Goal: Task Accomplishment & Management: Complete application form

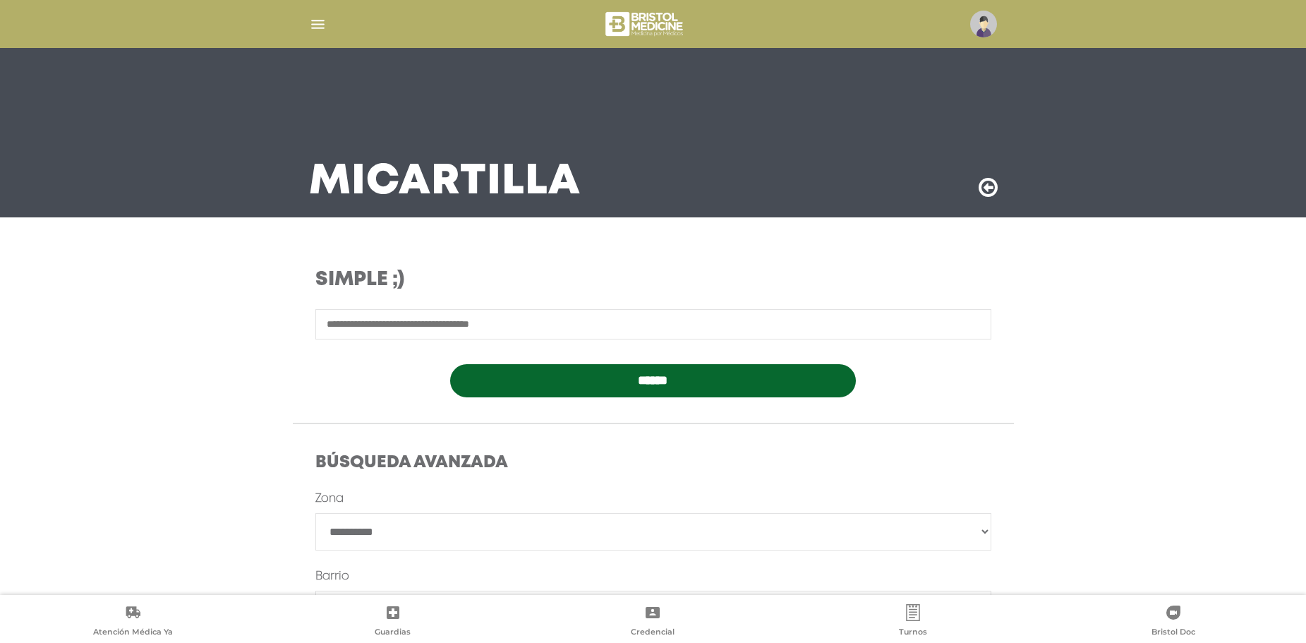
click at [309, 13] on div at bounding box center [653, 24] width 723 height 34
click at [318, 23] on img "button" at bounding box center [318, 25] width 18 height 18
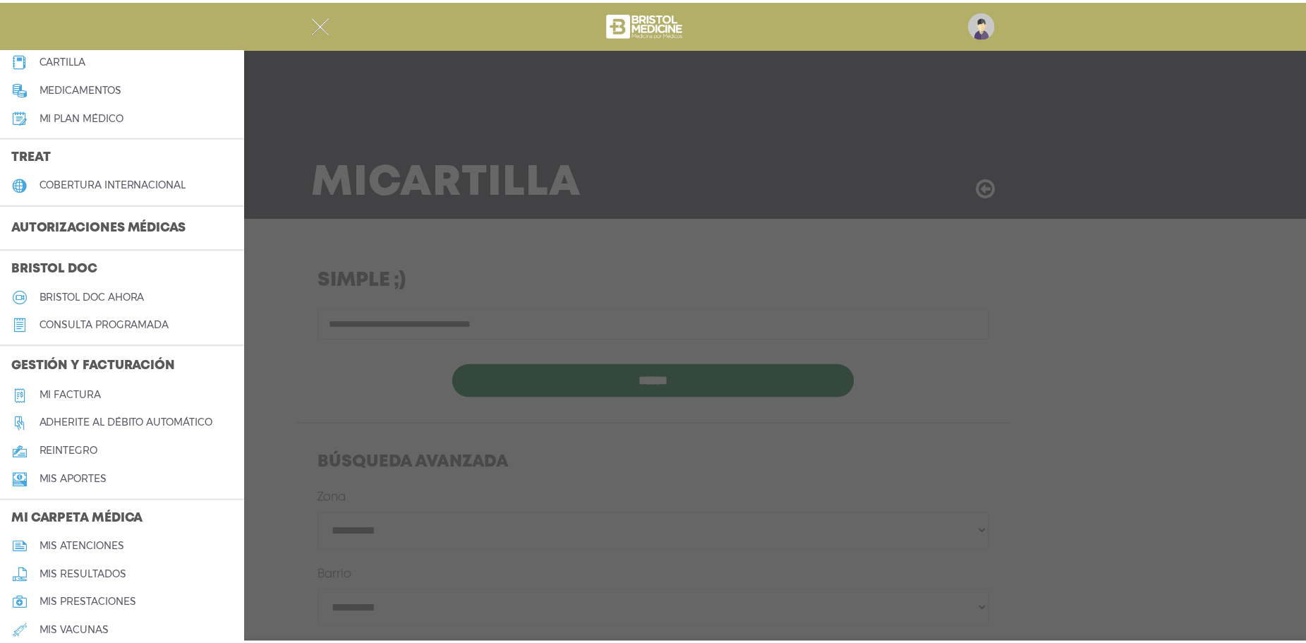
scroll to position [212, 0]
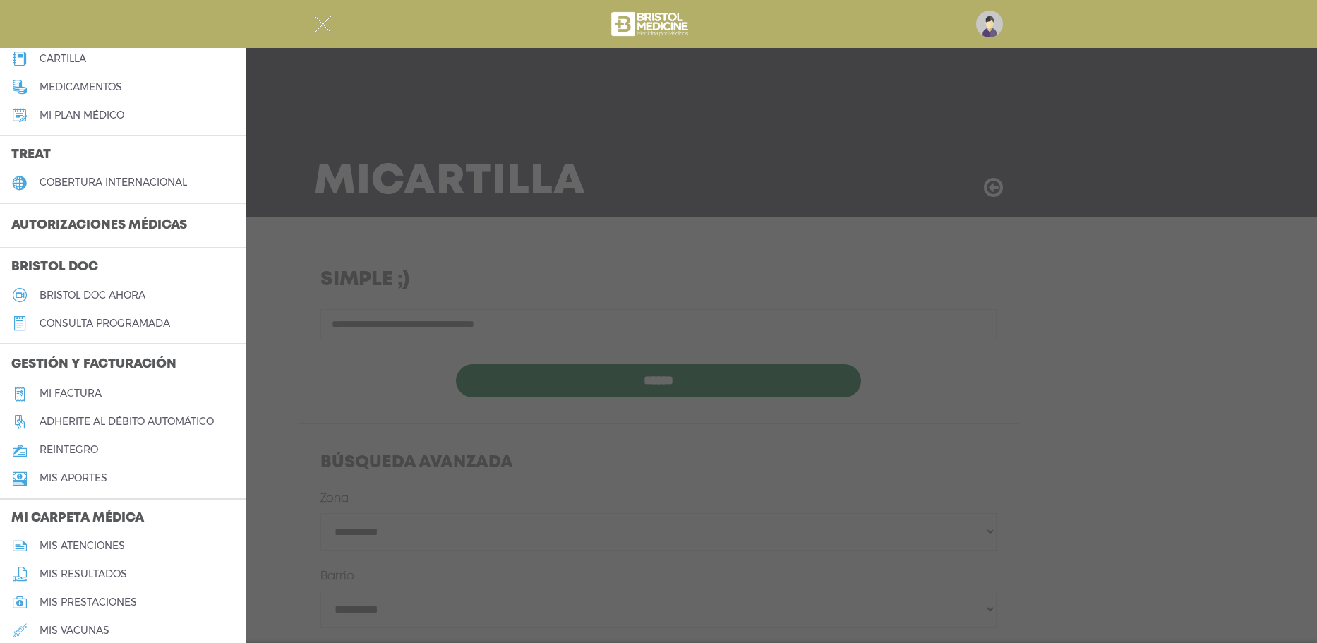
click at [71, 445] on h5 "reintegro" at bounding box center [69, 450] width 59 height 12
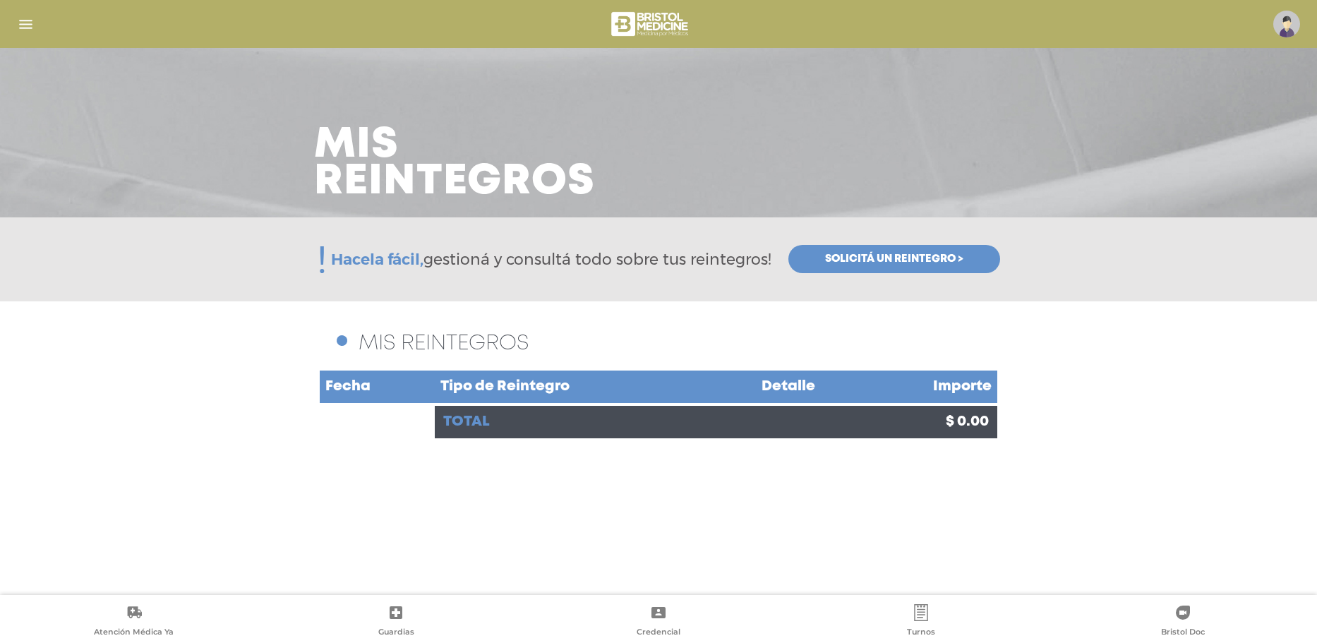
click at [946, 258] on span "Solicitá un reintegro >" at bounding box center [894, 259] width 138 height 13
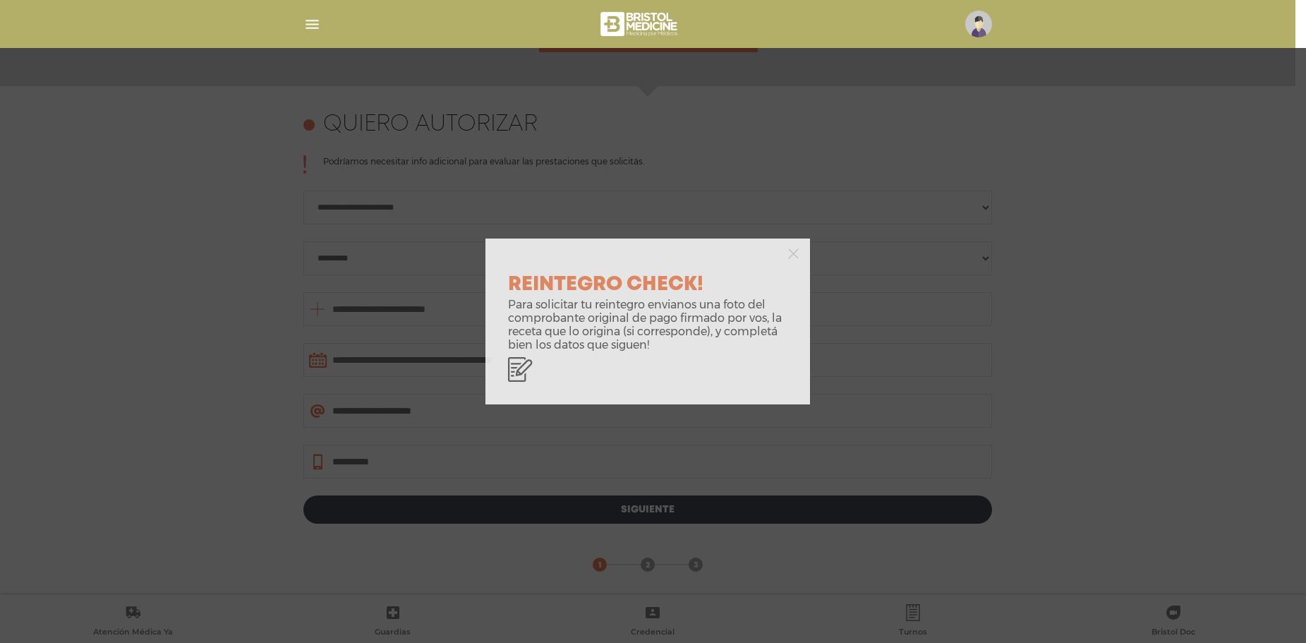
scroll to position [612, 0]
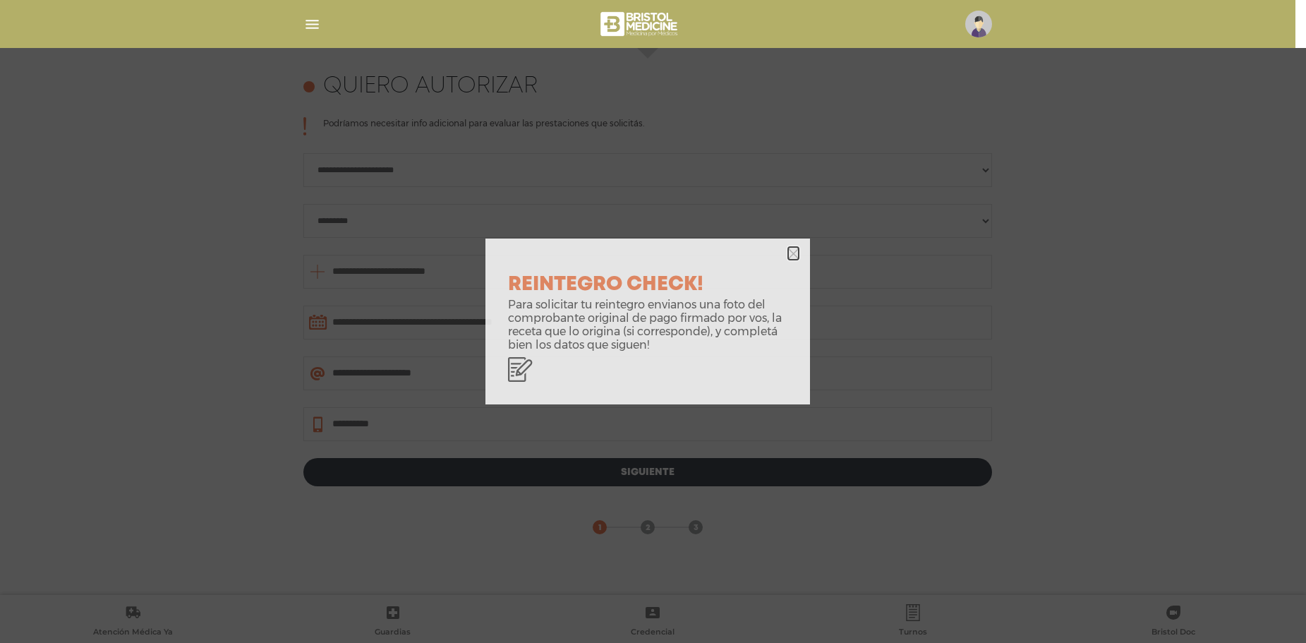
click at [795, 250] on icon "button" at bounding box center [793, 253] width 11 height 11
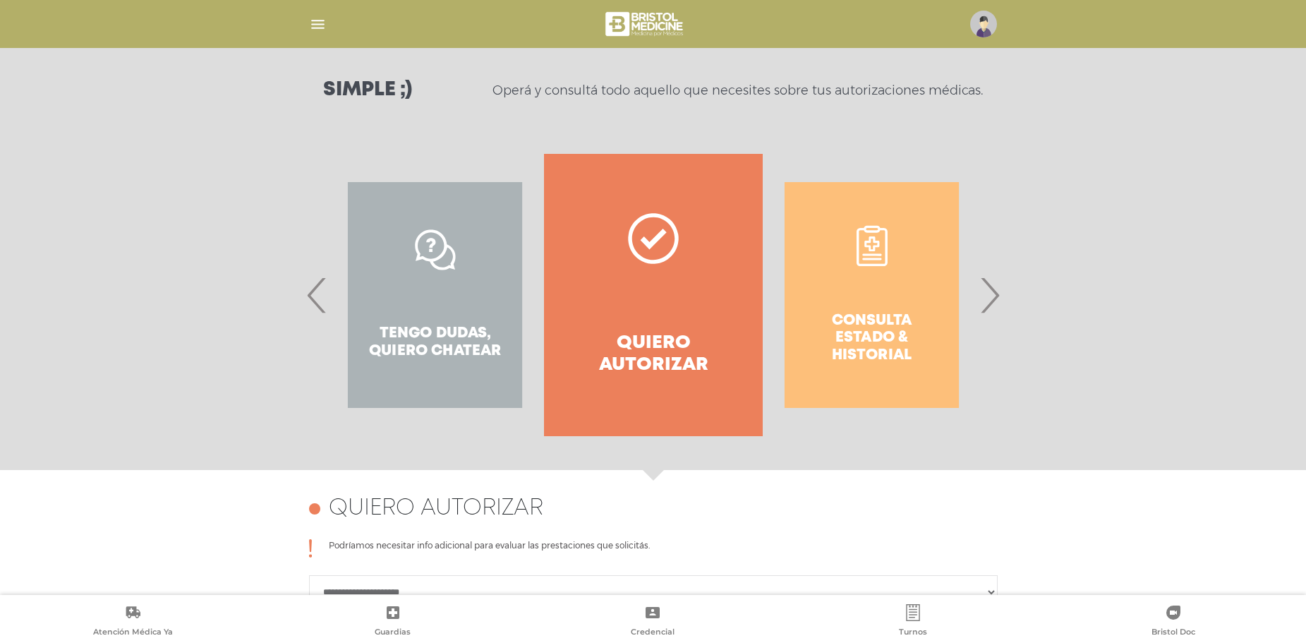
scroll to position [189, 0]
click at [868, 262] on div "Consulta estado & historial" at bounding box center [872, 296] width 218 height 282
click at [990, 289] on span "›" at bounding box center [990, 296] width 28 height 76
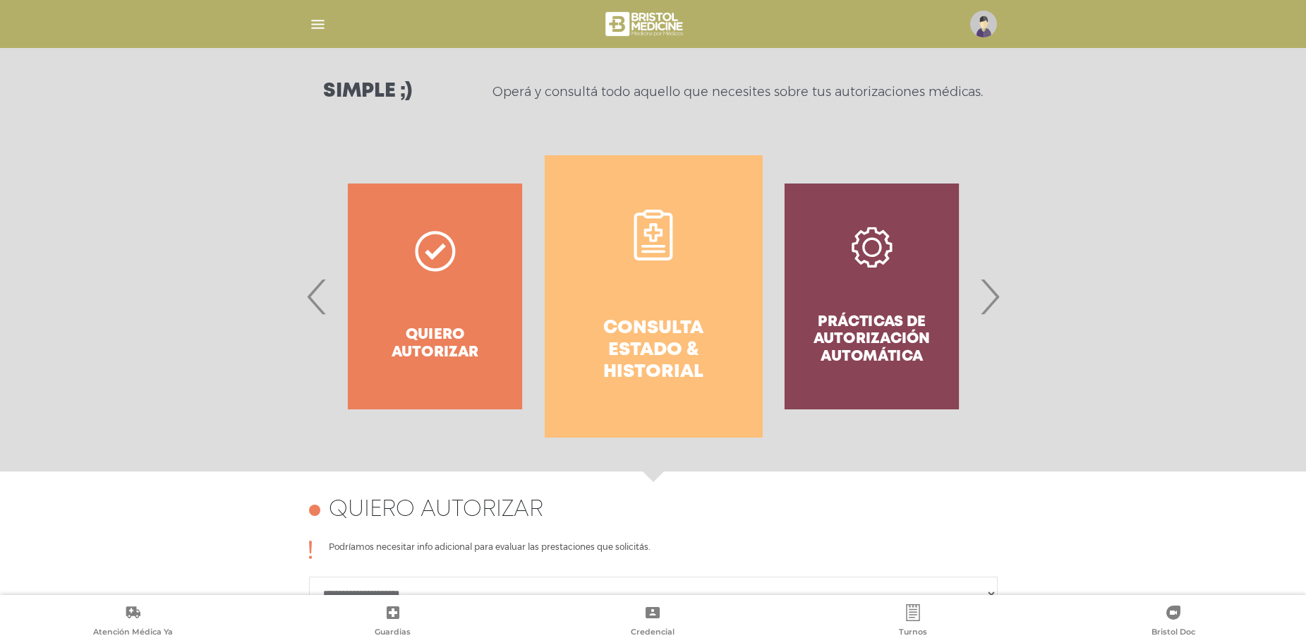
click at [662, 296] on link "Consulta estado & historial" at bounding box center [654, 296] width 218 height 282
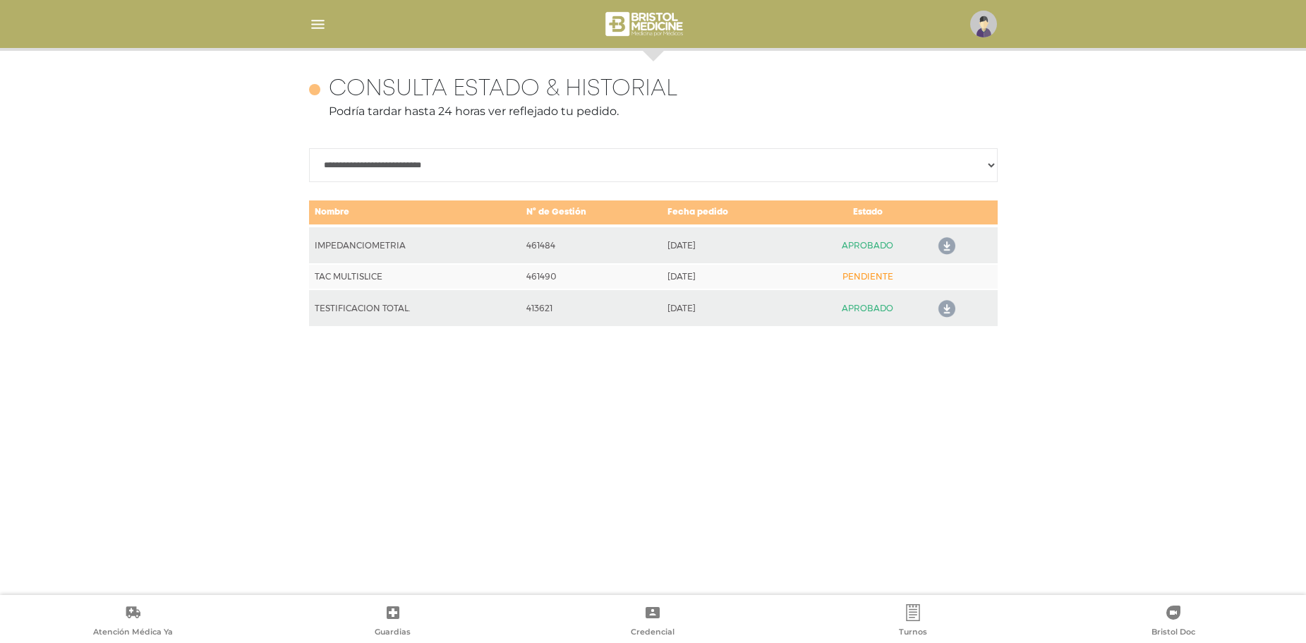
scroll to position [612, 0]
